Goal: Task Accomplishment & Management: Manage account settings

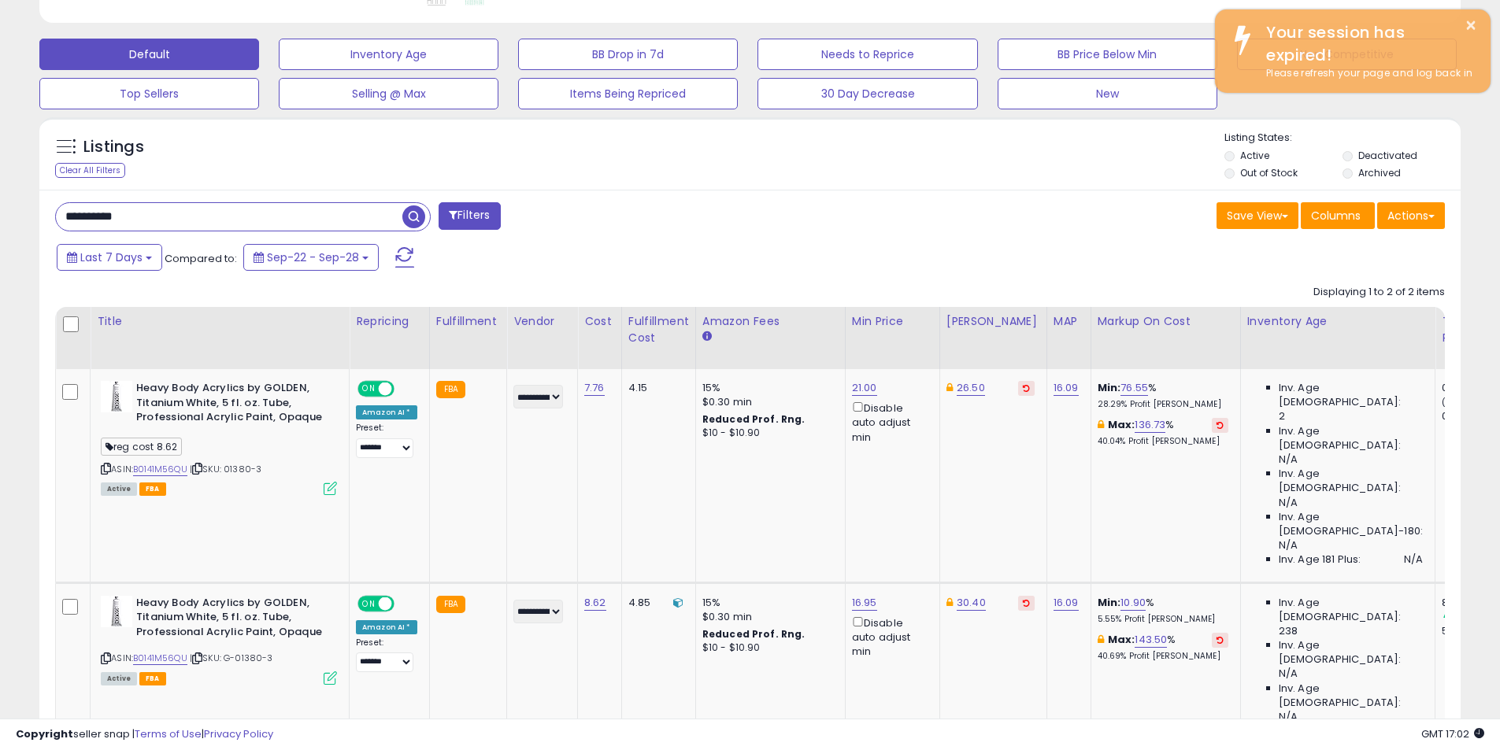
scroll to position [323, 824]
